Goal: Information Seeking & Learning: Find contact information

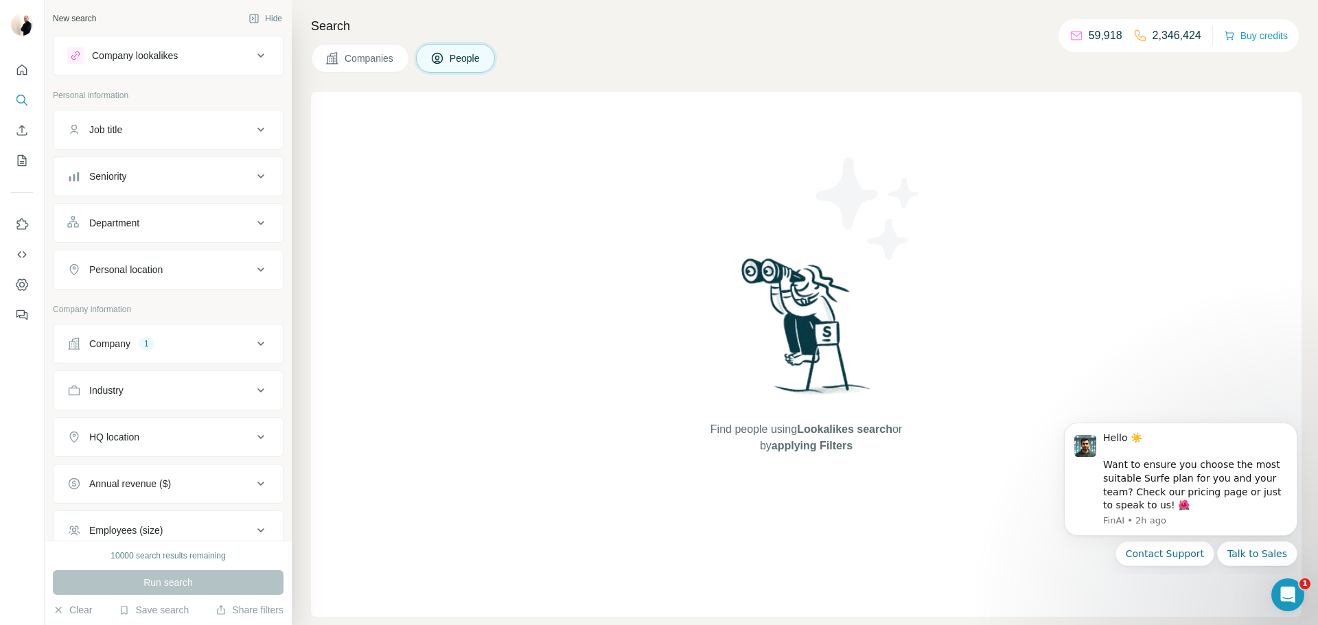
click at [186, 353] on button "Company 1" at bounding box center [168, 343] width 229 height 33
click at [106, 436] on icon "button" at bounding box center [100, 433] width 11 height 11
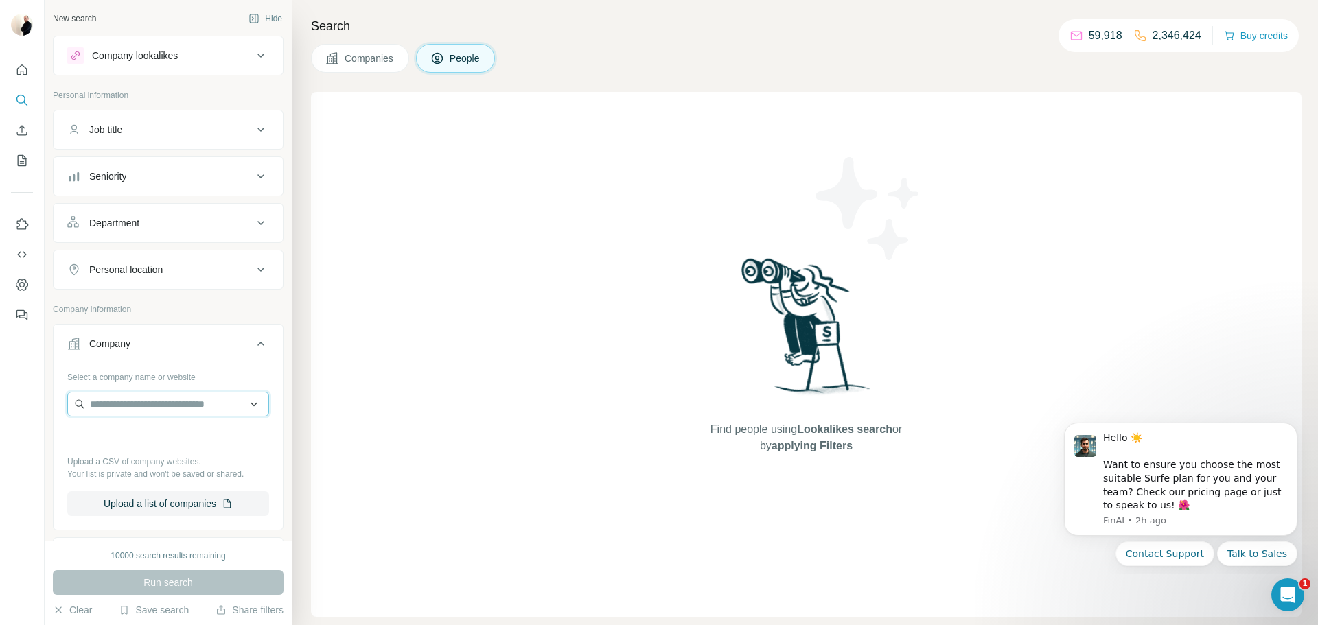
click at [156, 409] on input "text" at bounding box center [168, 404] width 202 height 25
paste input "**********"
type input "**********"
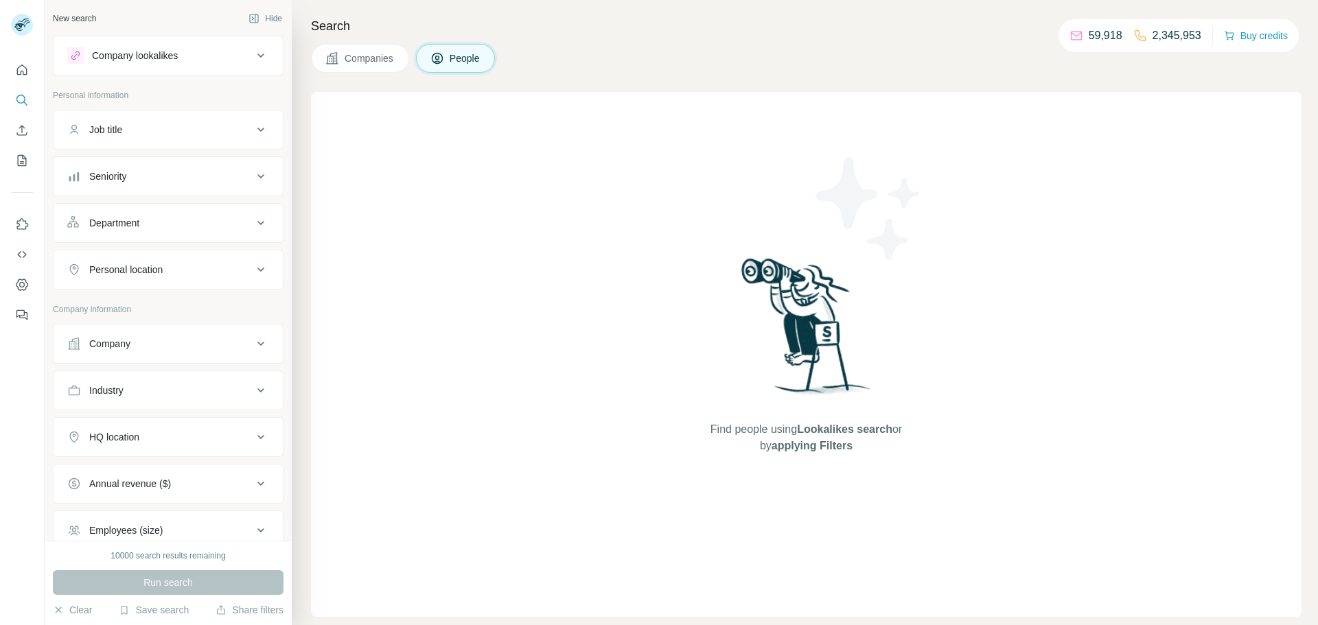
click at [145, 344] on div "Company" at bounding box center [159, 344] width 185 height 14
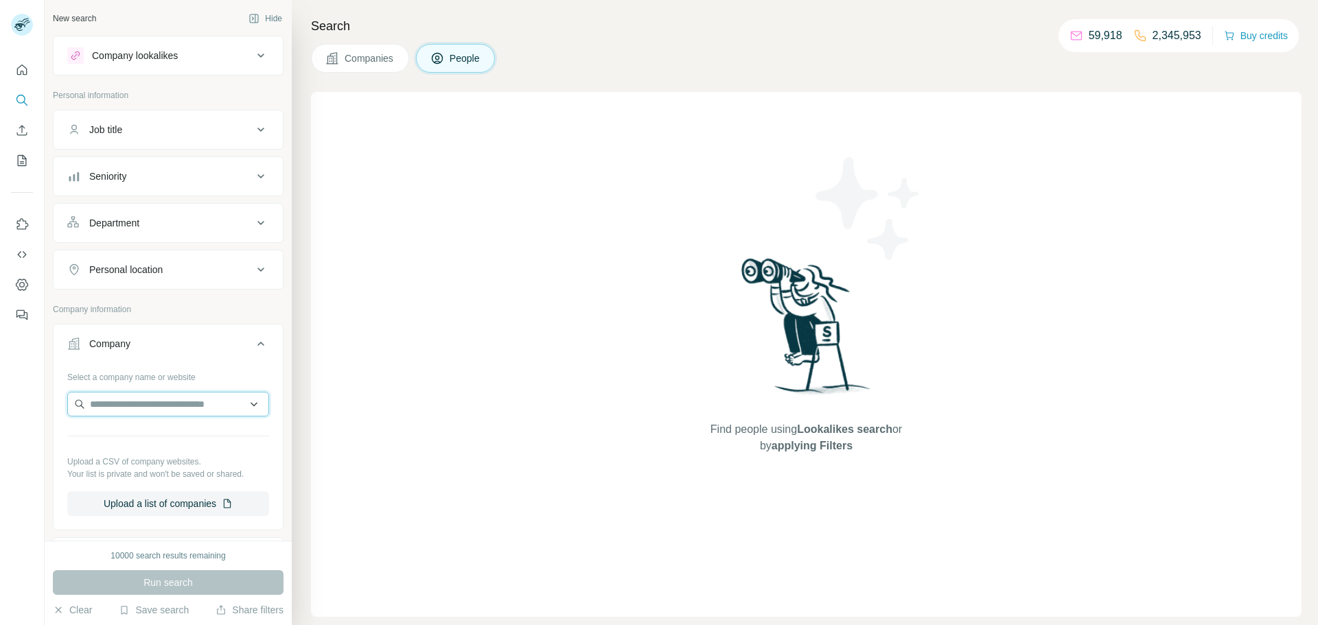
click at [208, 398] on input "text" at bounding box center [168, 404] width 202 height 25
click at [209, 389] on div "Select a company name or website Upload a CSV of company websites. Your list is…" at bounding box center [168, 441] width 202 height 150
click at [203, 399] on input "text" at bounding box center [168, 404] width 202 height 25
paste input "**********"
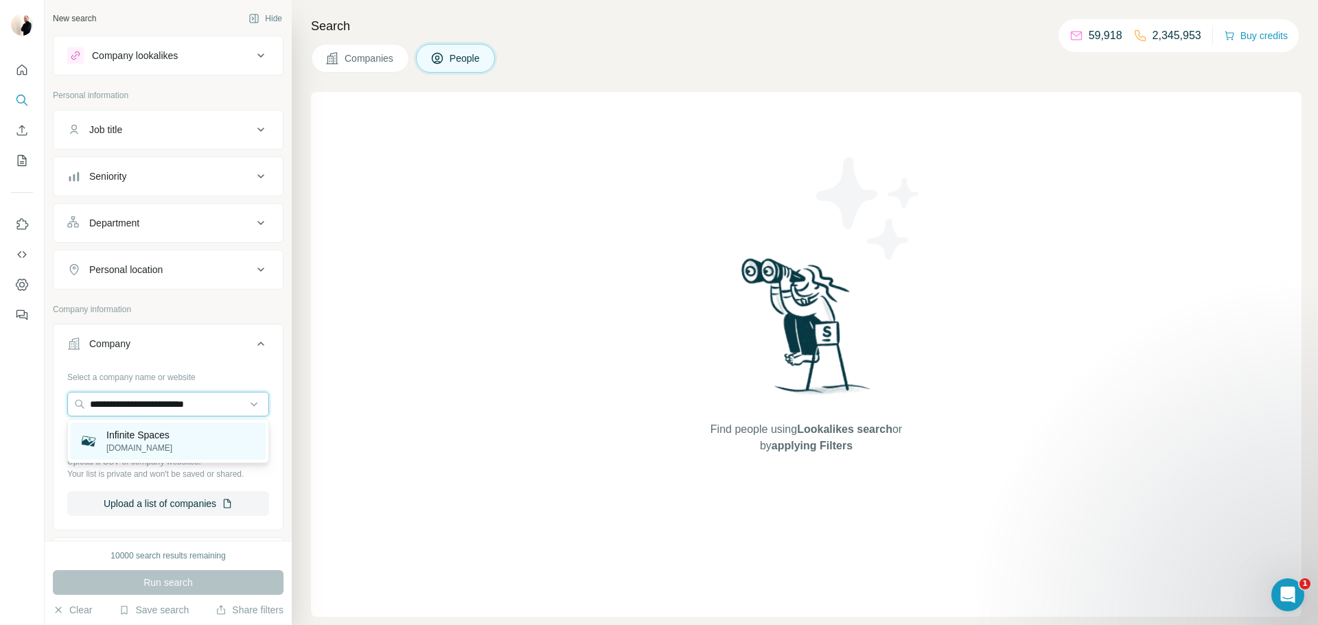
type input "**********"
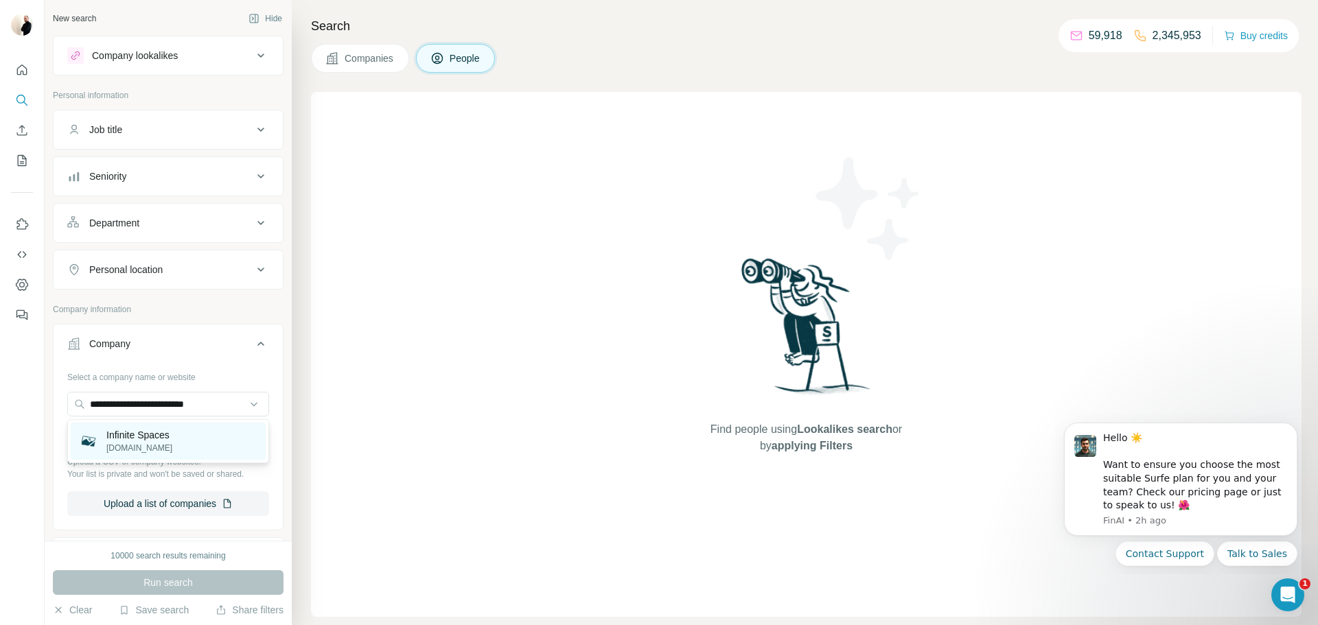
click at [163, 442] on p "[DOMAIN_NAME]" at bounding box center [139, 448] width 66 height 12
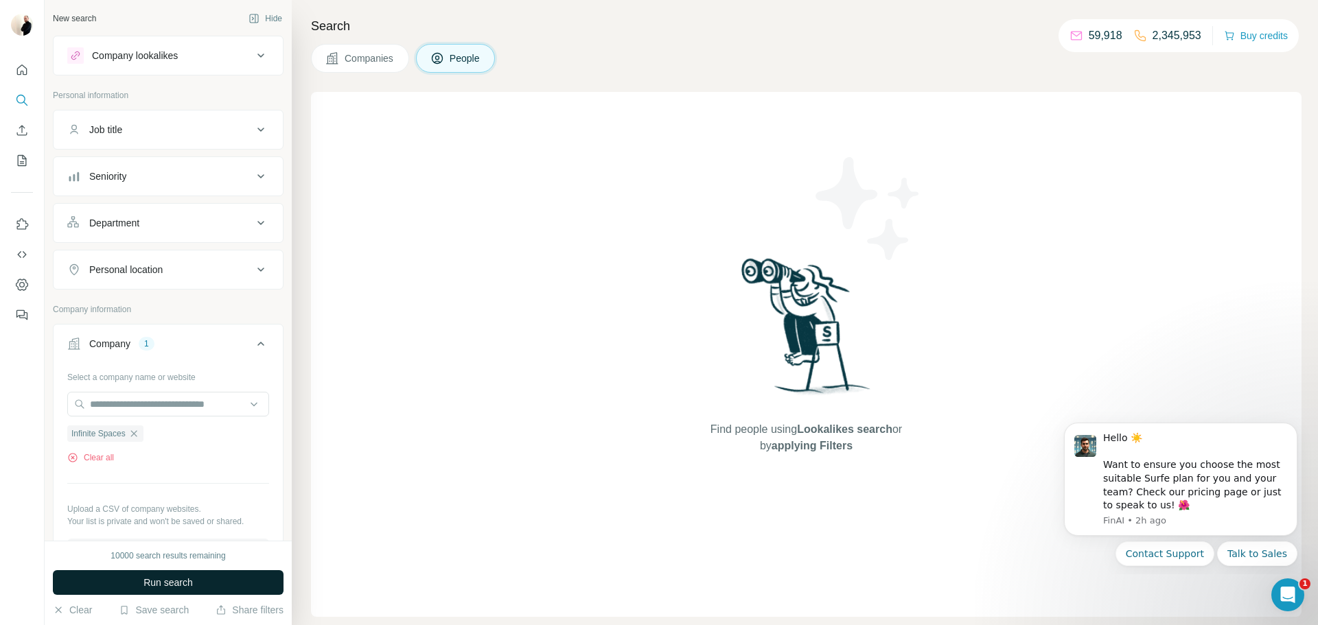
click at [161, 576] on span "Run search" at bounding box center [167, 583] width 49 height 14
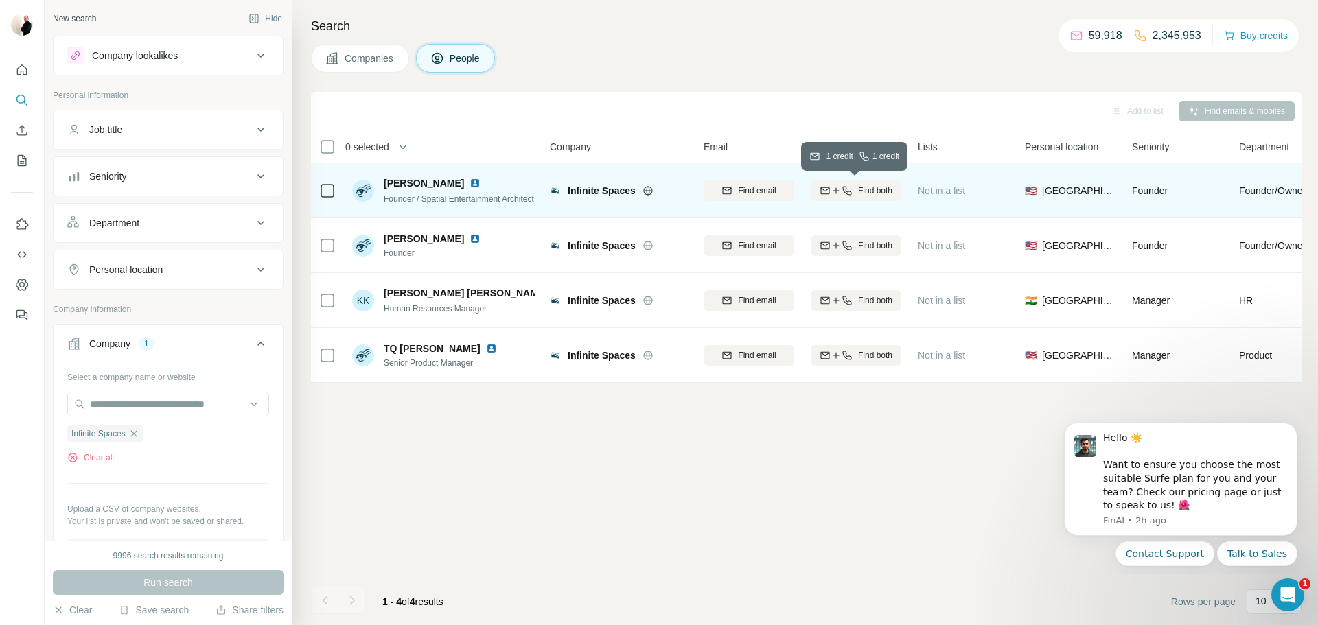
click at [874, 194] on span "Find both" at bounding box center [875, 191] width 34 height 12
click at [1290, 426] on icon "Dismiss notification" at bounding box center [1294, 427] width 8 height 8
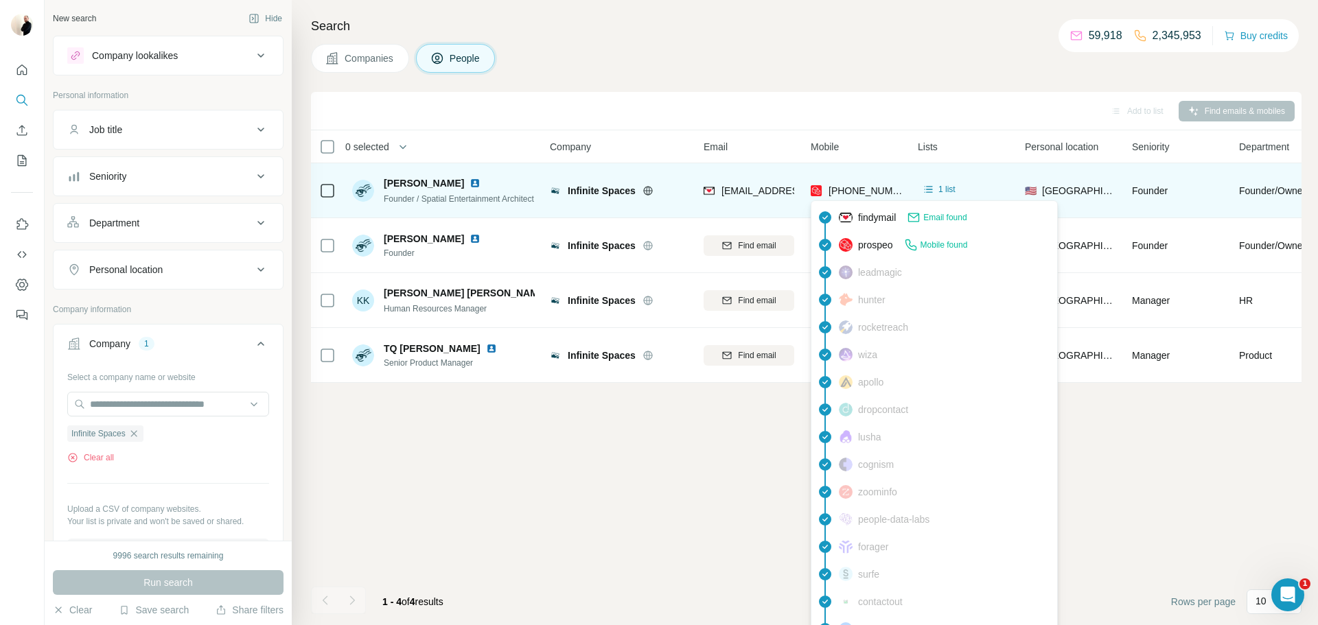
click at [859, 188] on span "[PHONE_NUMBER]" at bounding box center [871, 190] width 86 height 11
copy tr "[PHONE_NUMBER]"
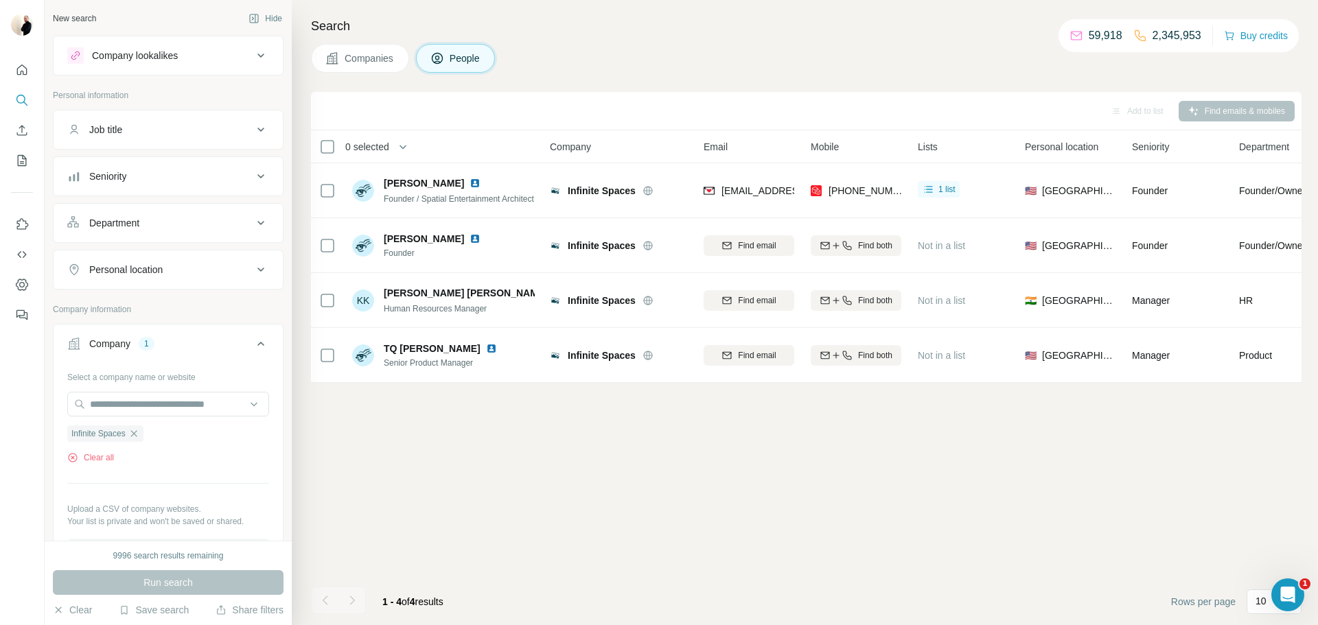
click at [741, 58] on div "Companies People" at bounding box center [806, 58] width 990 height 29
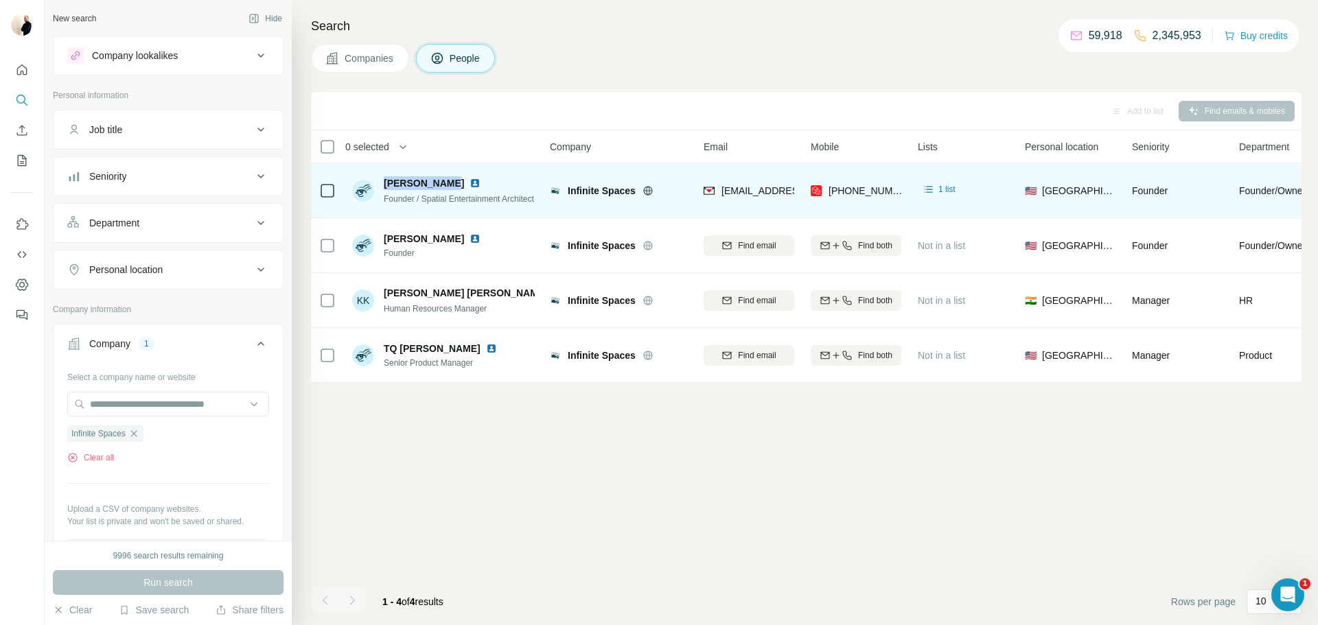
drag, startPoint x: 382, startPoint y: 183, endPoint x: 443, endPoint y: 171, distance: 62.9
click at [443, 172] on div "[PERSON_NAME] Founder / Spatial Entertainment Architect" at bounding box center [443, 191] width 183 height 38
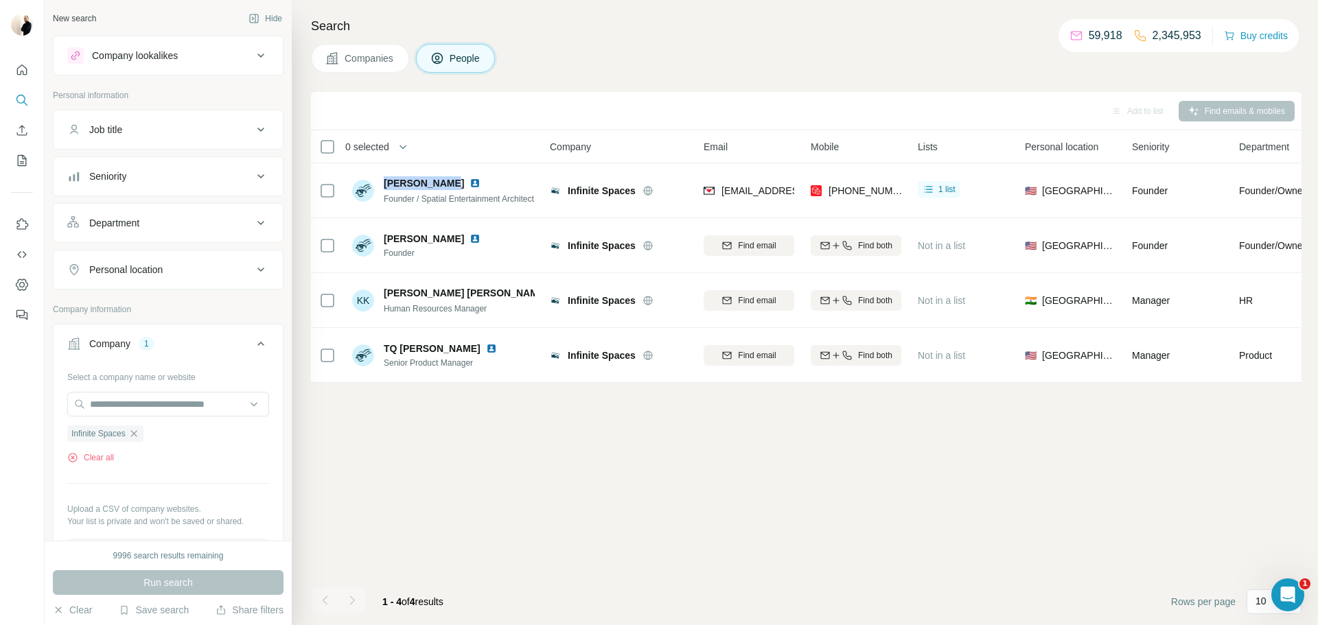
copy span "[PERSON_NAME]"
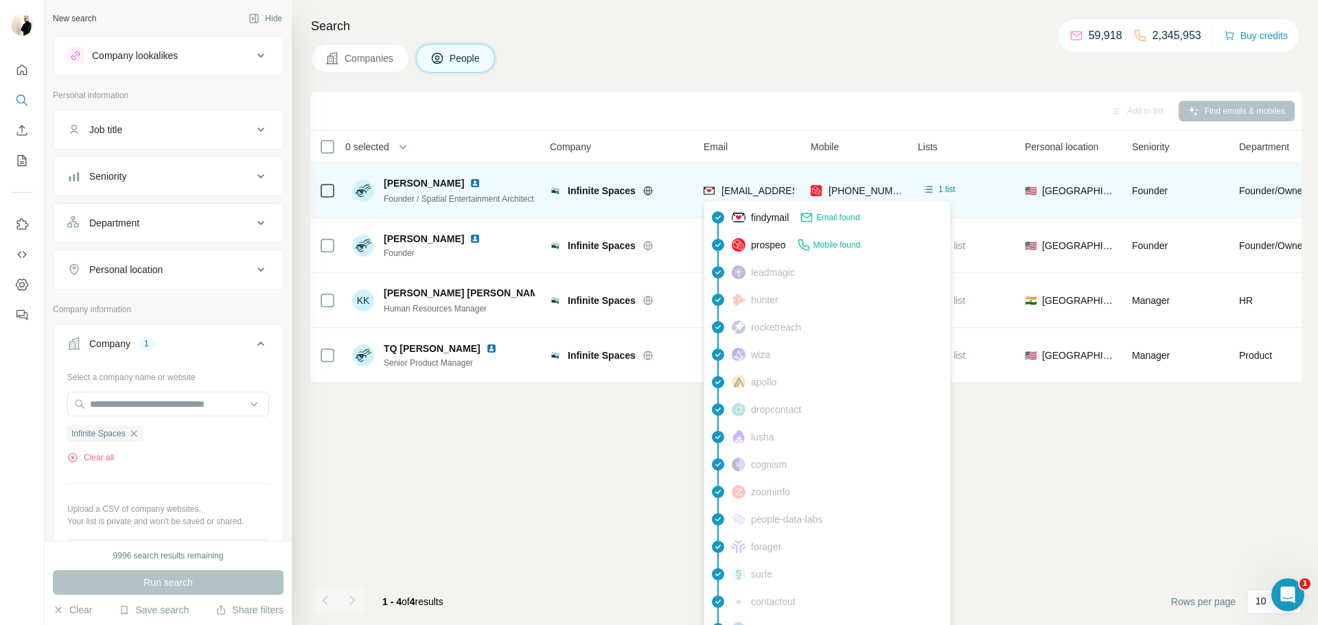
click at [727, 190] on span "[EMAIL_ADDRESS][DOMAIN_NAME]" at bounding box center [802, 190] width 163 height 11
copy span "[EMAIL_ADDRESS][DOMAIN_NAME]"
click at [845, 187] on span "[PHONE_NUMBER]" at bounding box center [871, 190] width 86 height 11
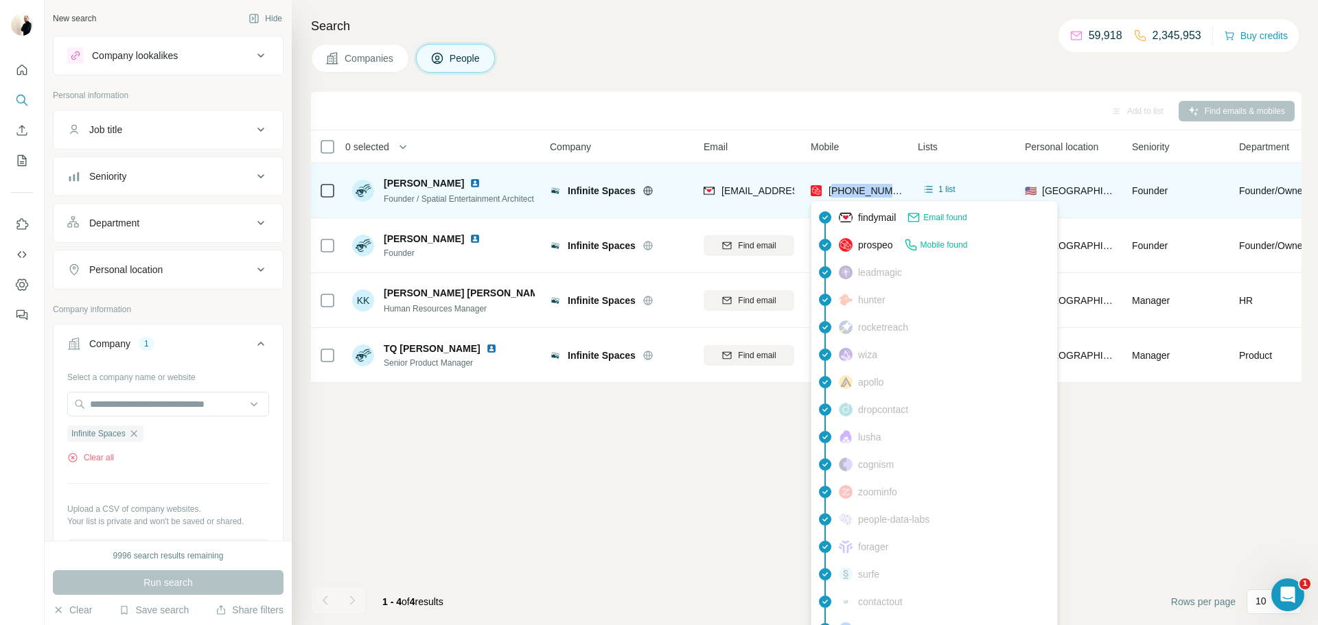
click at [845, 187] on span "[PHONE_NUMBER]" at bounding box center [871, 190] width 86 height 11
copy tr "[PHONE_NUMBER]"
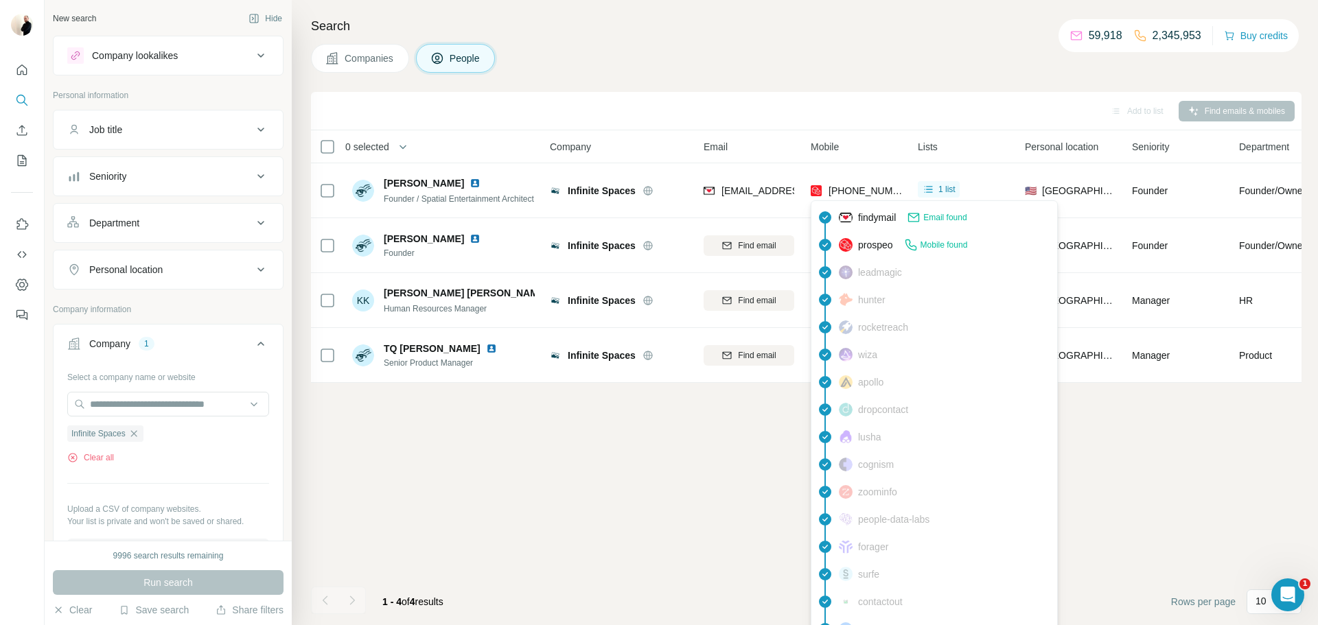
click at [689, 432] on div "Add to list Find emails & mobiles 0 selected People Company Email Mobile Lists …" at bounding box center [806, 358] width 990 height 533
